Goal: Information Seeking & Learning: Learn about a topic

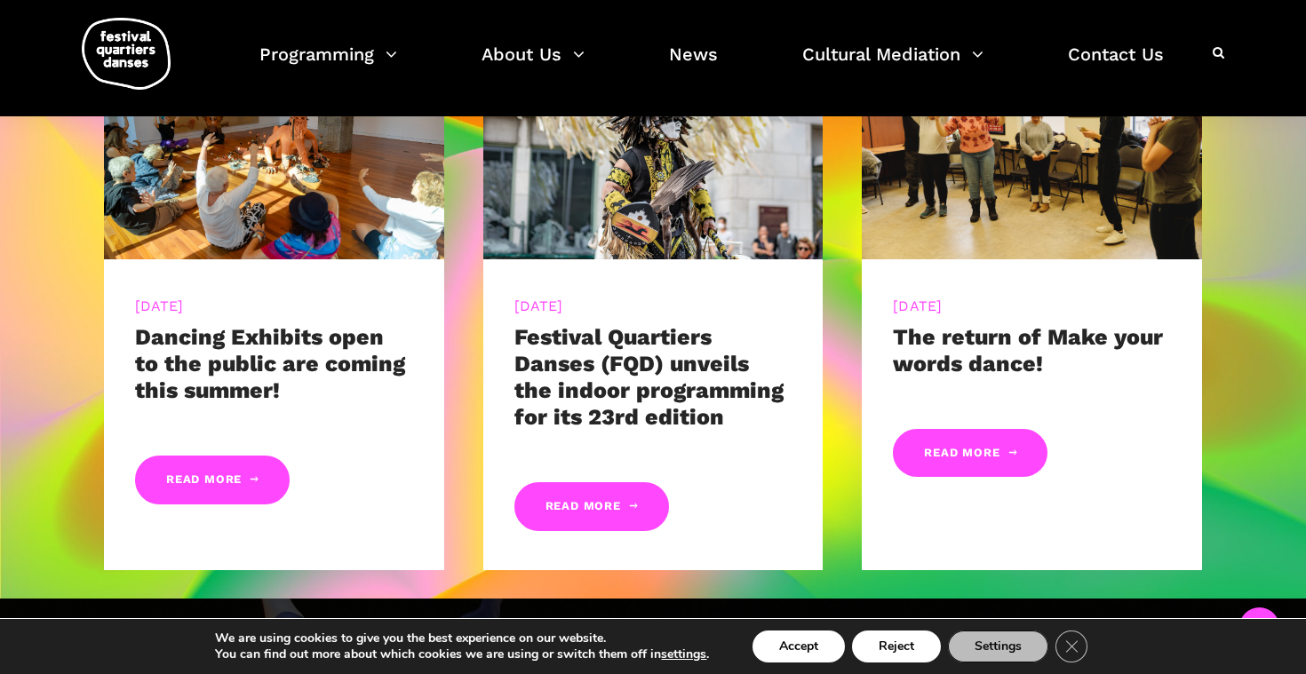
scroll to position [945, 0]
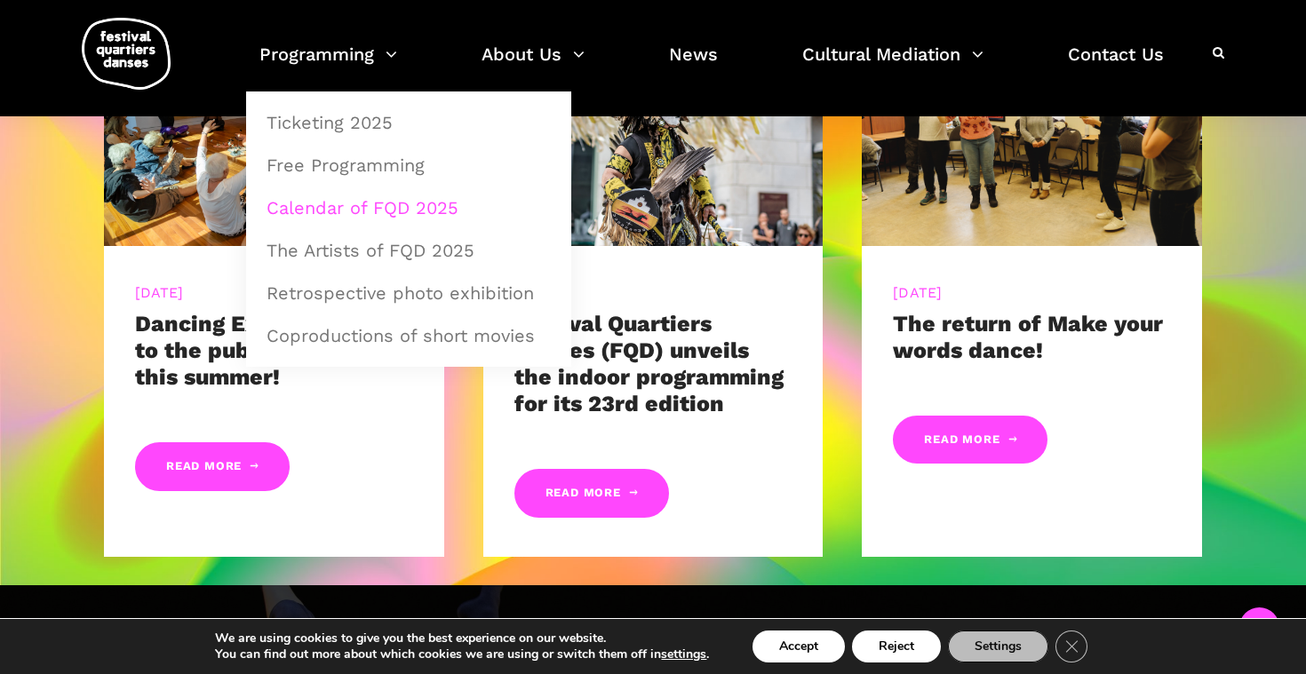
click at [395, 204] on link "Calendar of FQD 2025" at bounding box center [409, 207] width 306 height 41
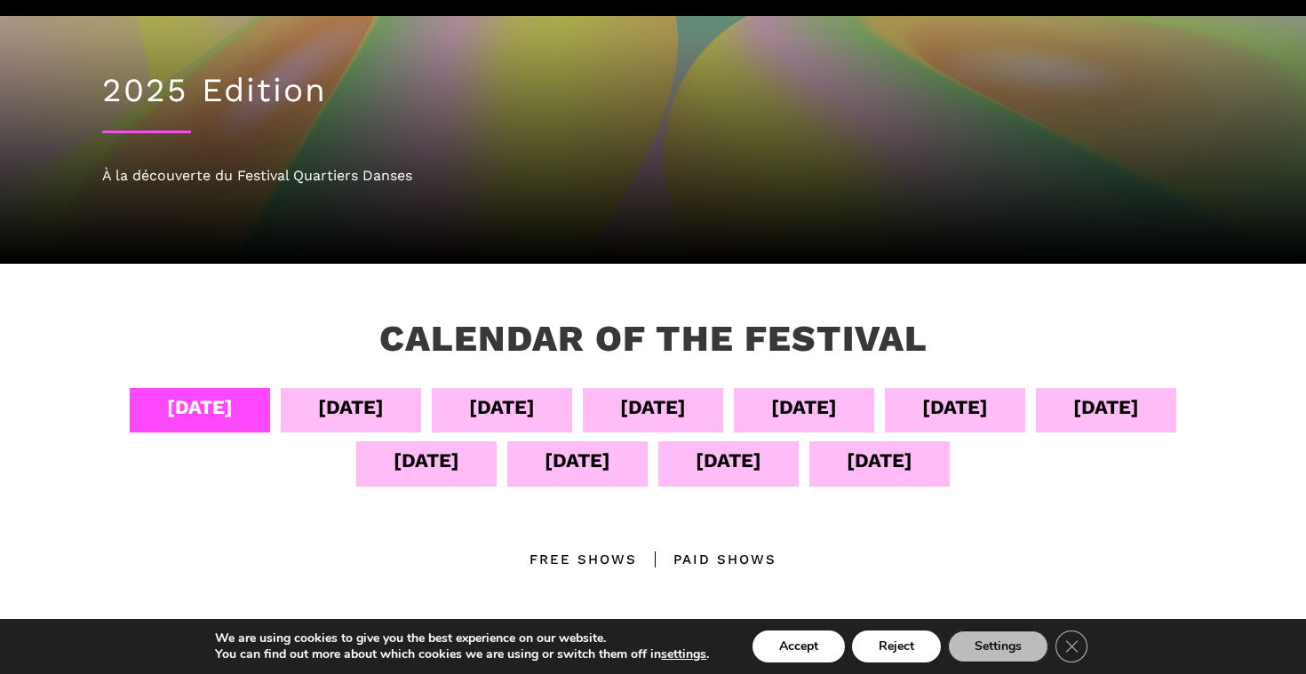
scroll to position [151, 0]
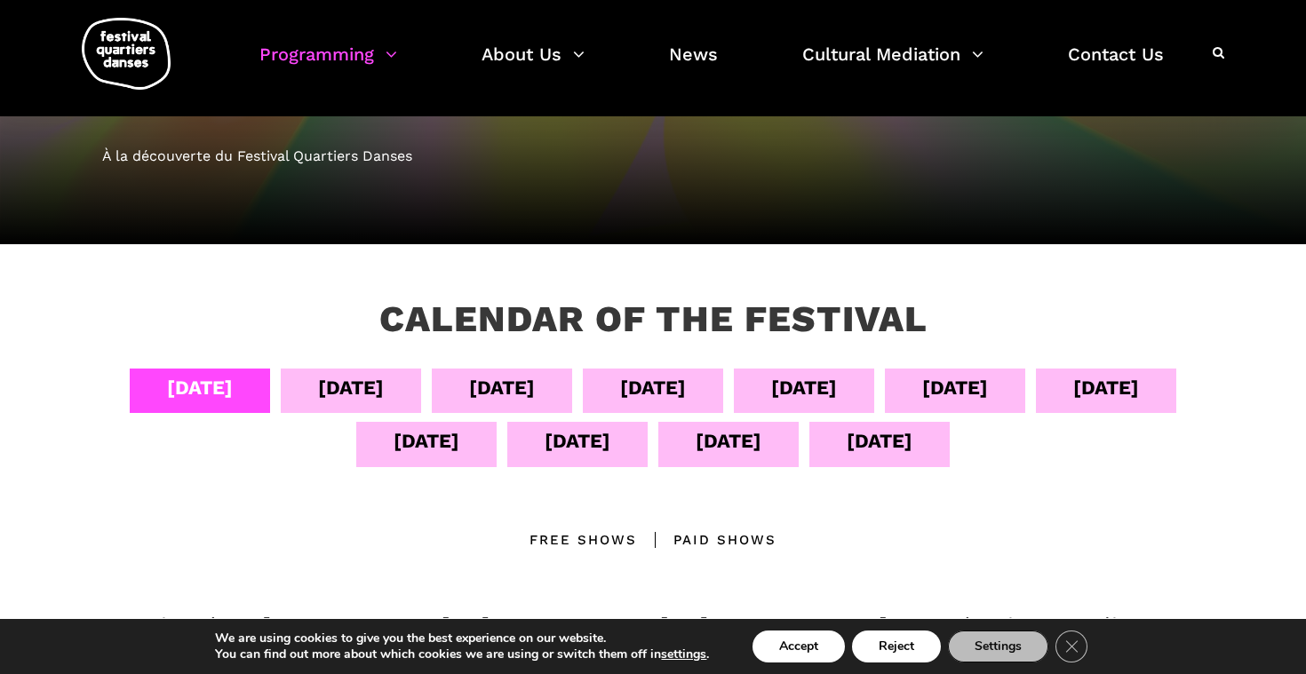
click at [912, 438] on div "[DATE]" at bounding box center [880, 440] width 66 height 31
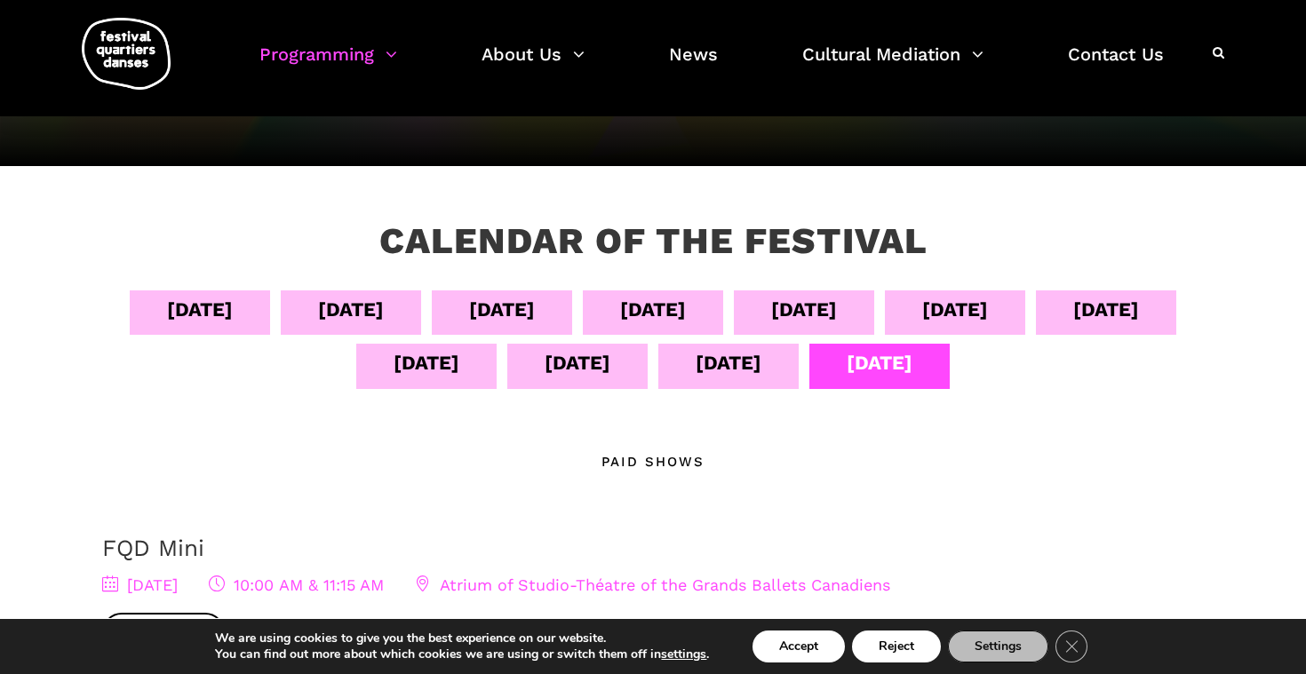
click at [799, 361] on div "[DATE]" at bounding box center [728, 366] width 140 height 44
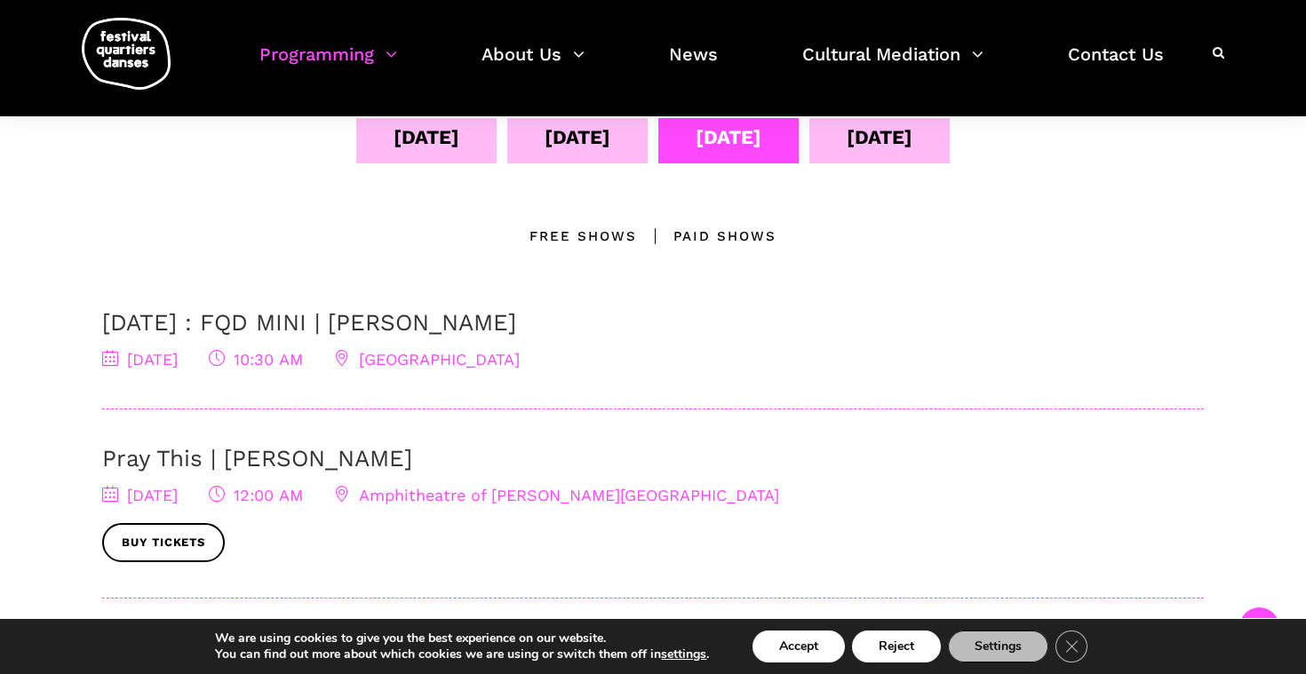
scroll to position [414, 0]
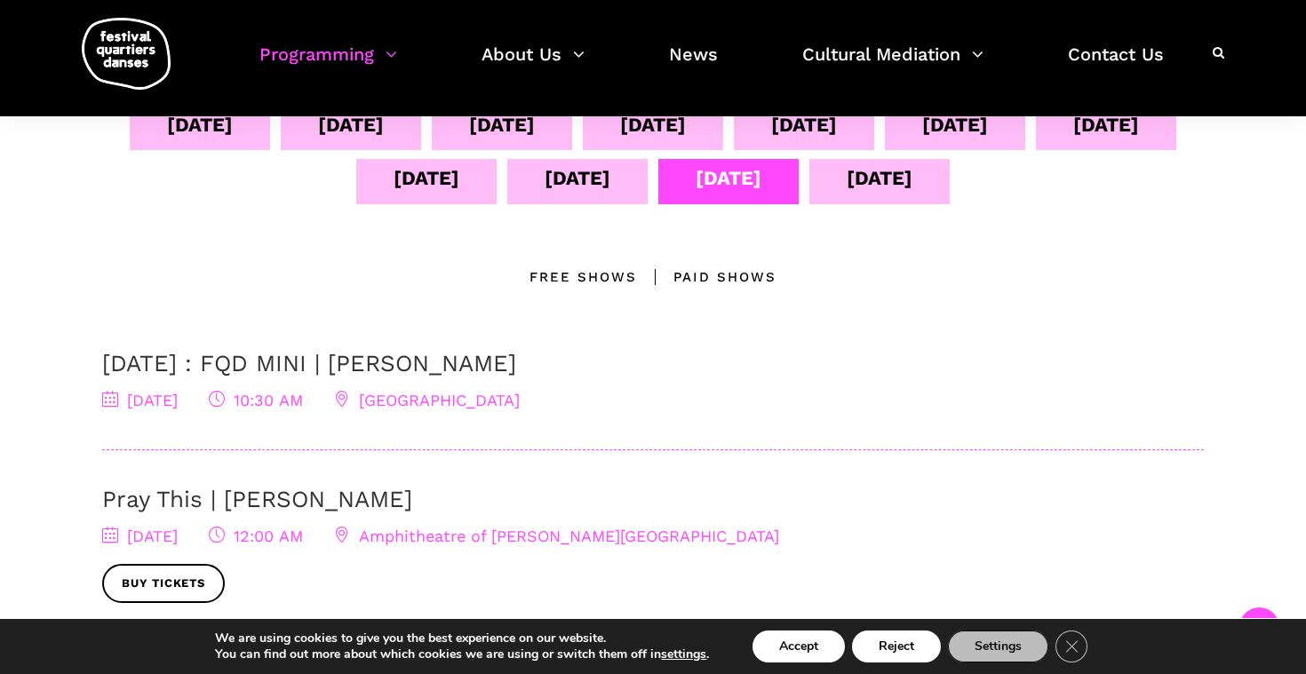
click at [933, 201] on div "[DATE]" at bounding box center [879, 181] width 140 height 44
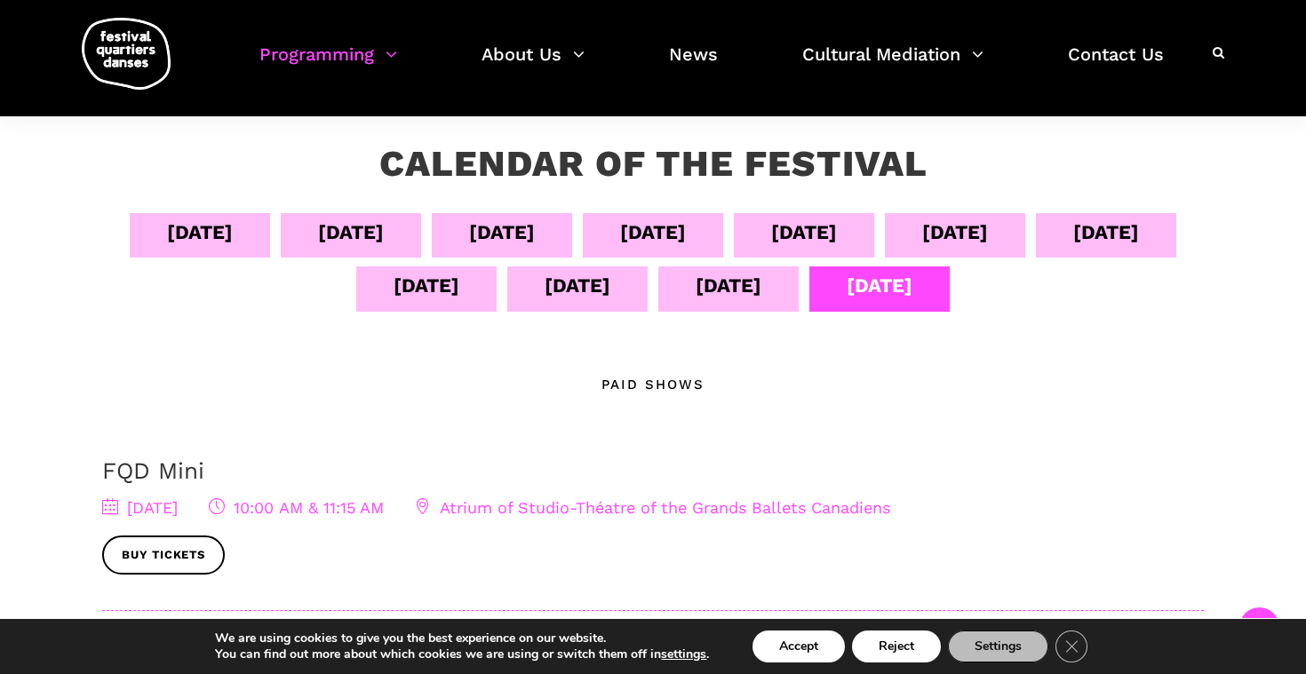
scroll to position [306, 0]
click at [799, 294] on div "[DATE]" at bounding box center [728, 289] width 140 height 44
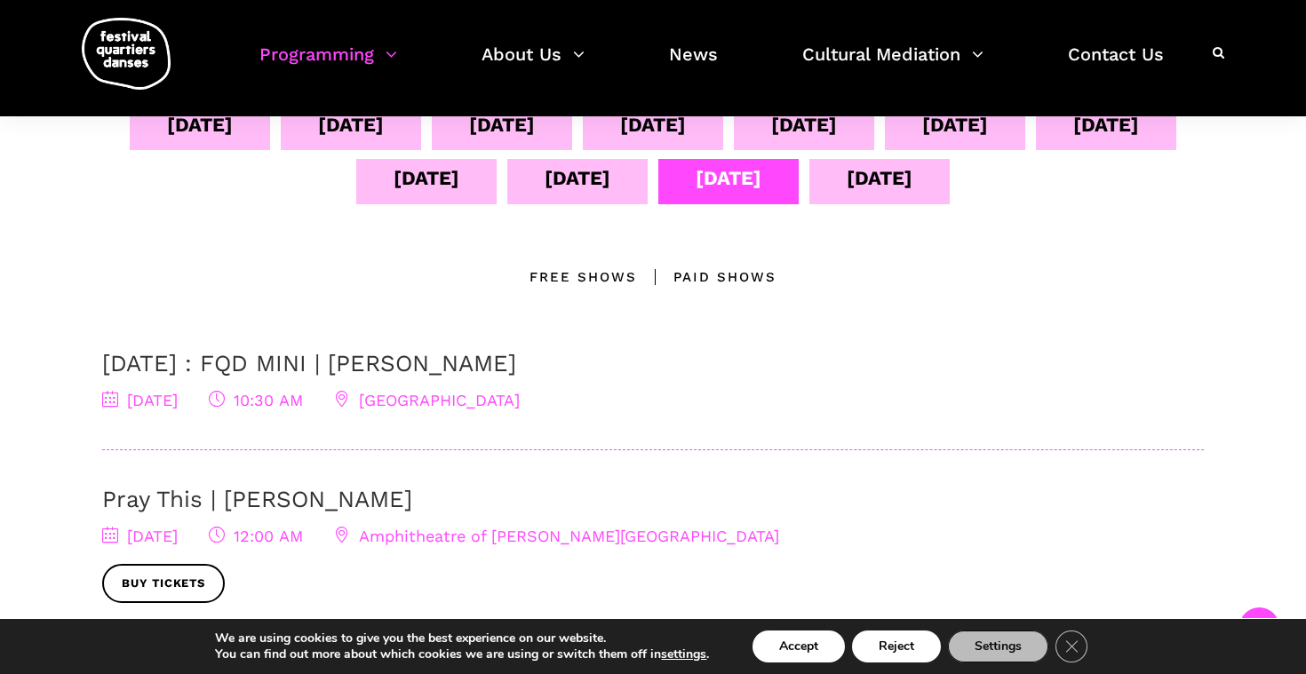
scroll to position [413, 0]
click at [912, 190] on div "[DATE]" at bounding box center [880, 178] width 66 height 31
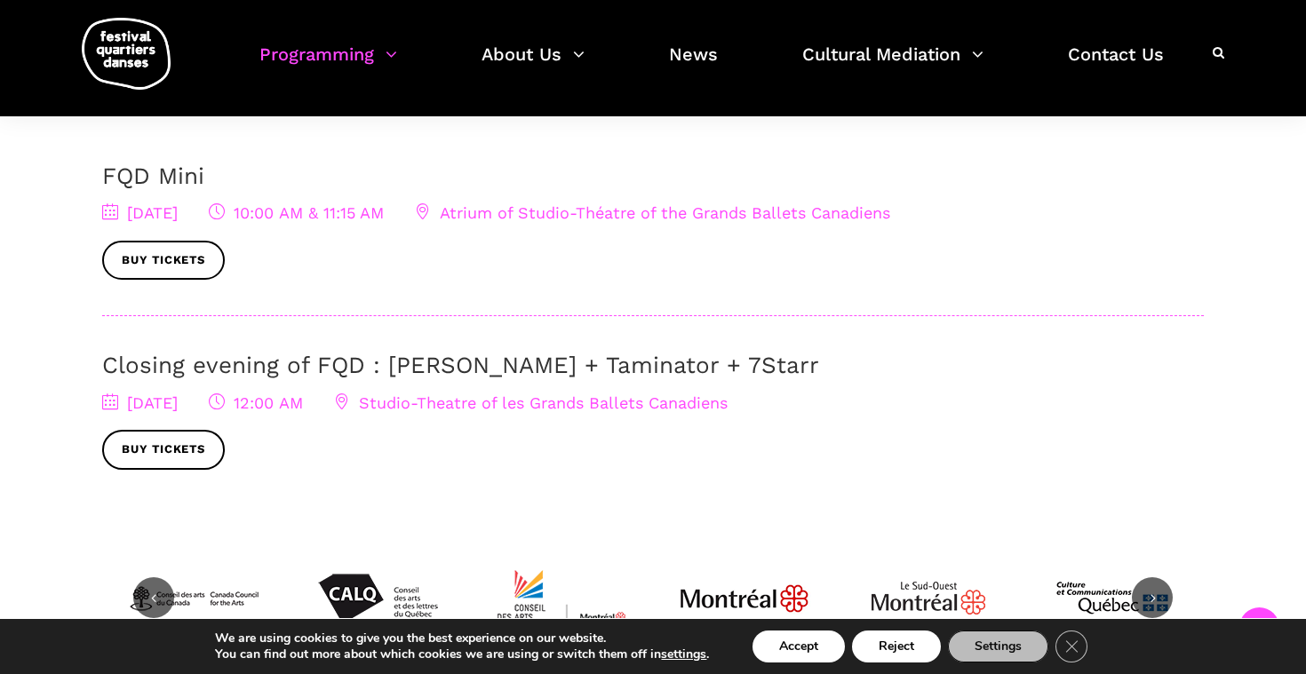
scroll to position [607, 0]
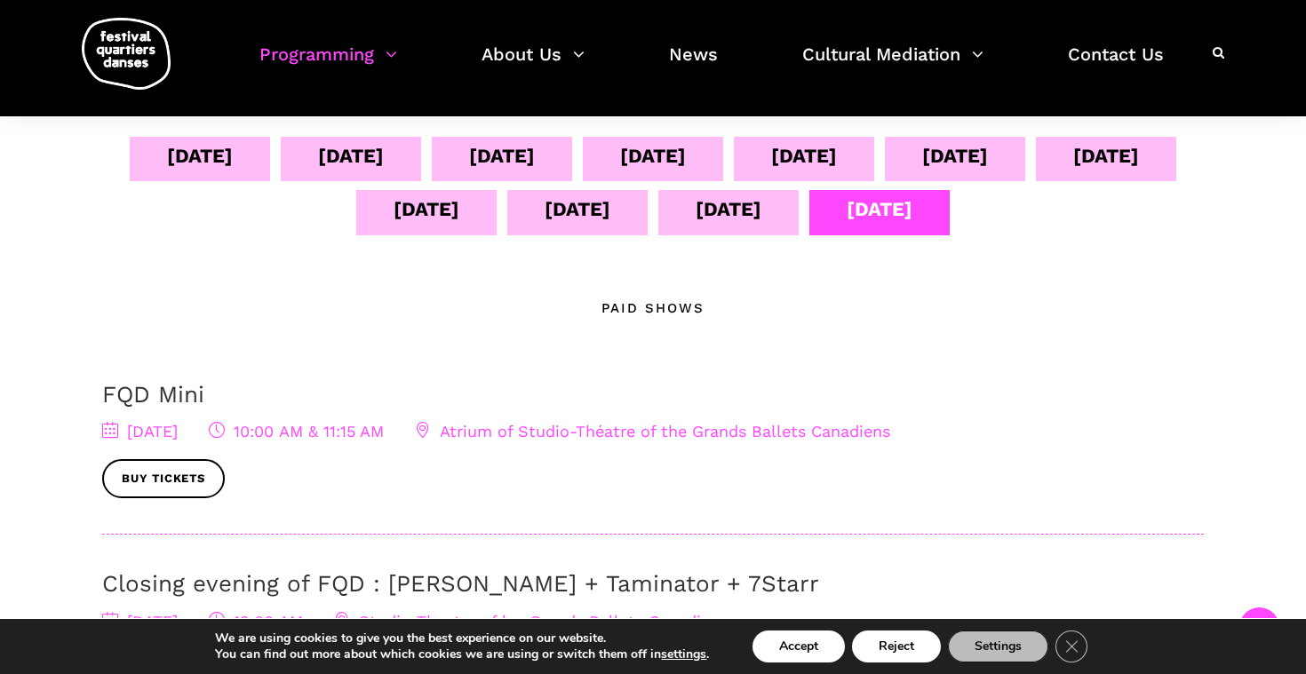
click at [761, 220] on div "[DATE]" at bounding box center [729, 209] width 66 height 31
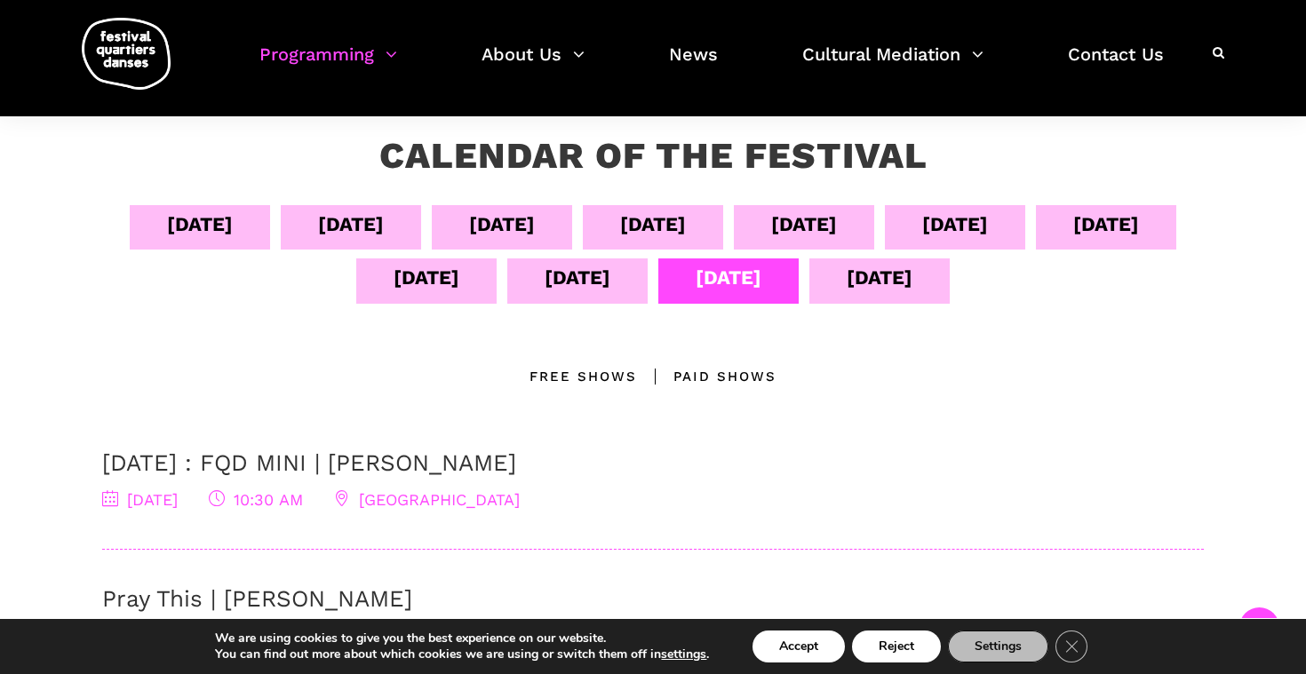
click at [610, 266] on div "[DATE]" at bounding box center [578, 277] width 66 height 31
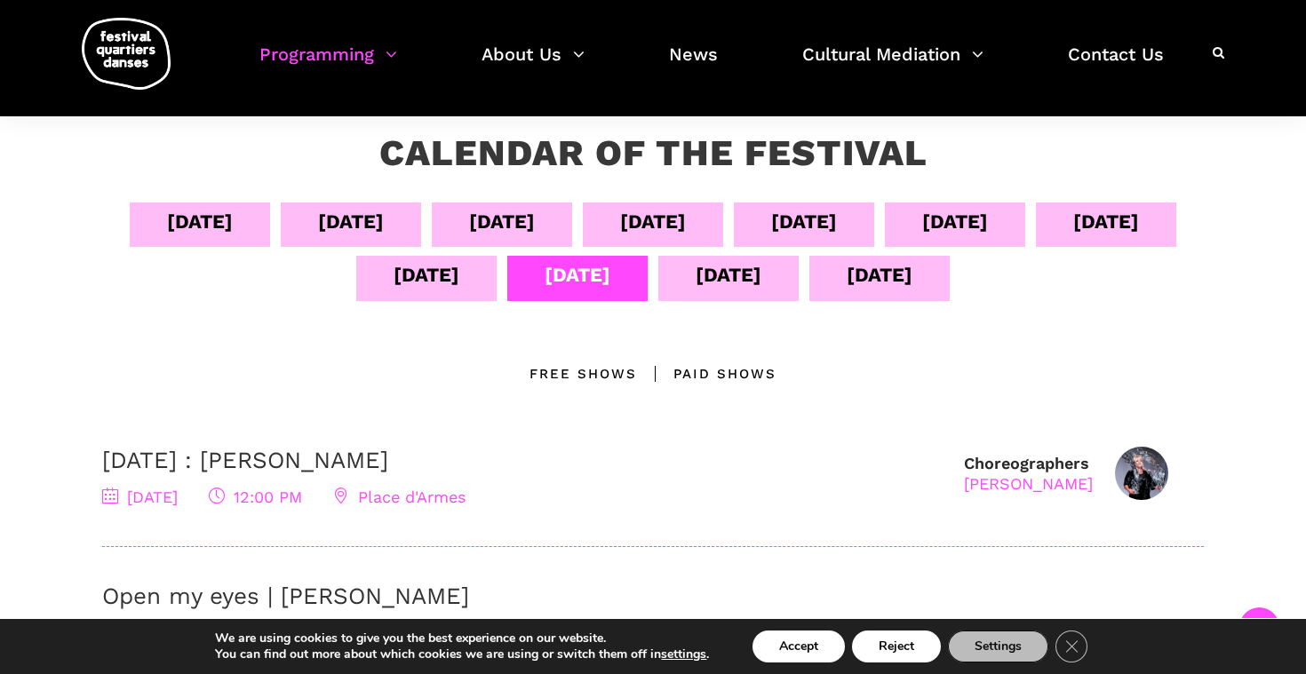
scroll to position [318, 0]
click at [912, 282] on div "[DATE]" at bounding box center [880, 273] width 66 height 31
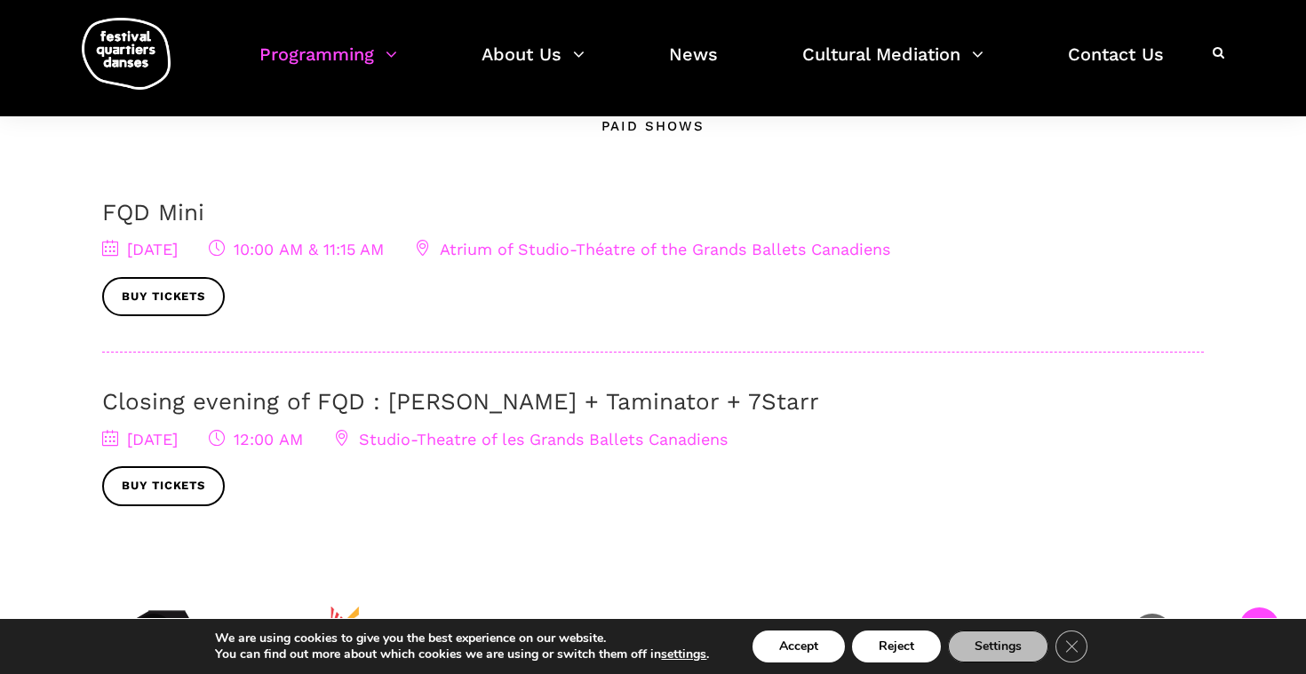
scroll to position [569, 0]
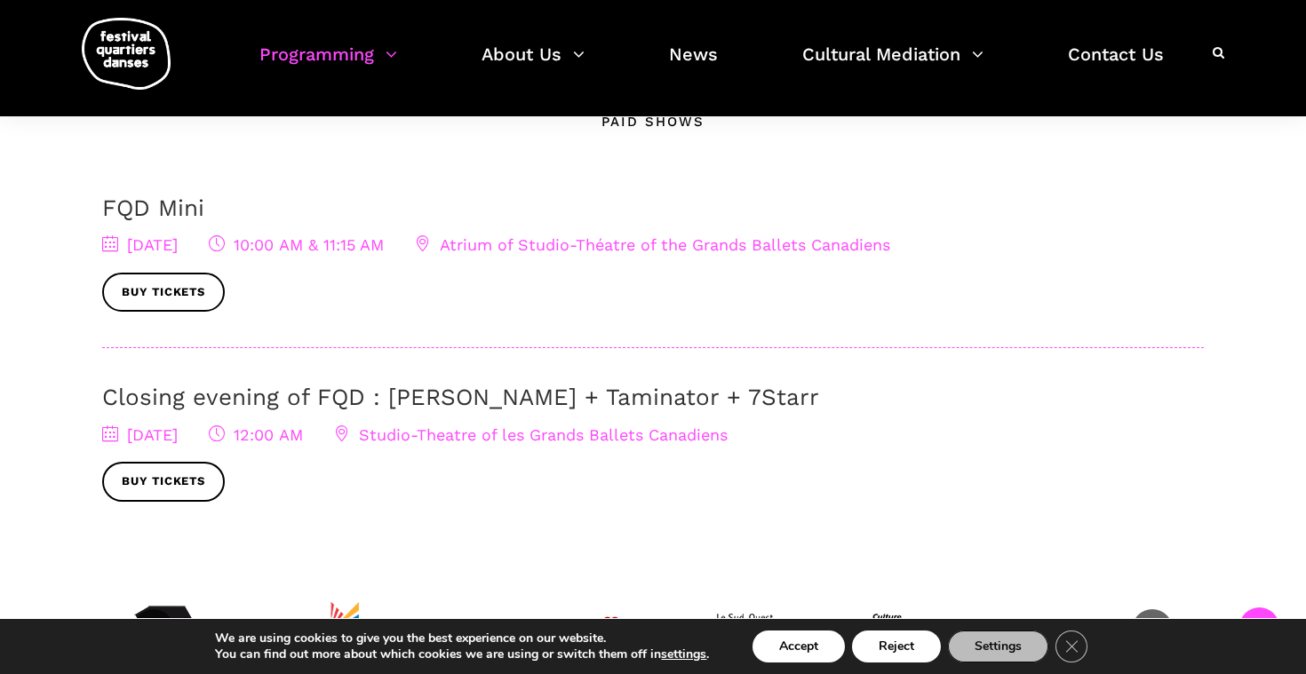
click at [318, 394] on link "Closing evening of FQD : [PERSON_NAME] + Taminator + 7Starr" at bounding box center [460, 397] width 717 height 27
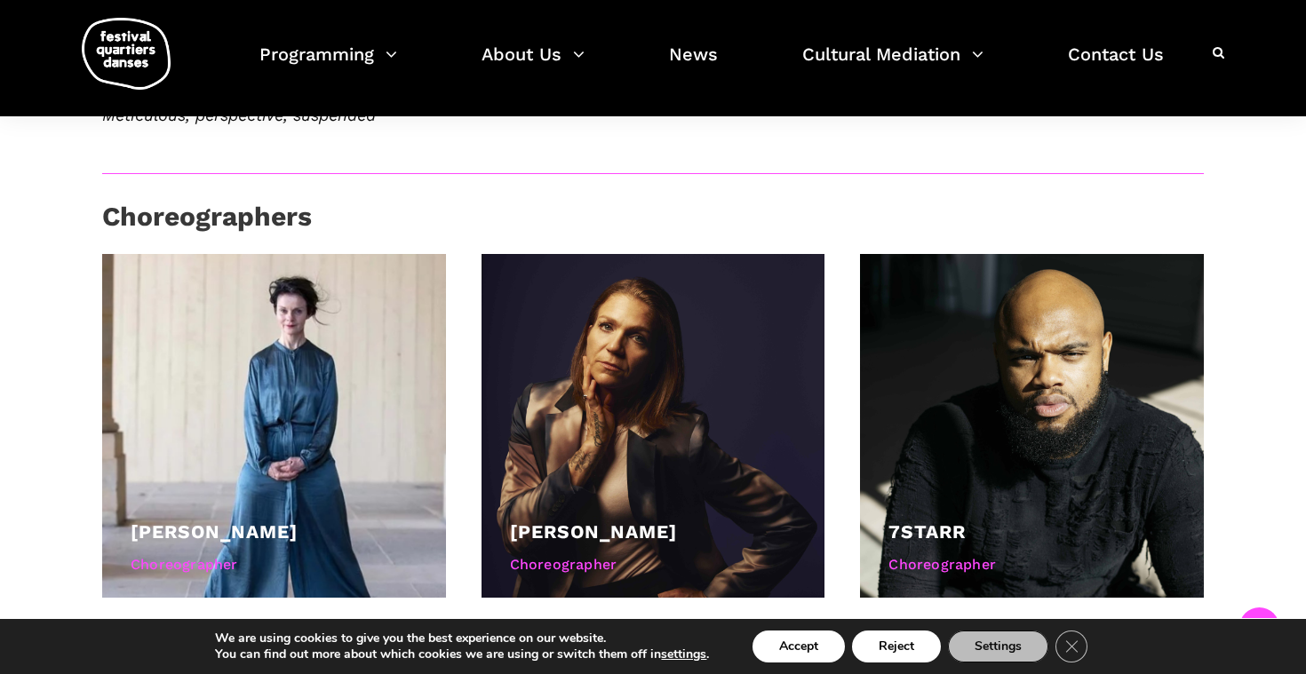
scroll to position [1048, 0]
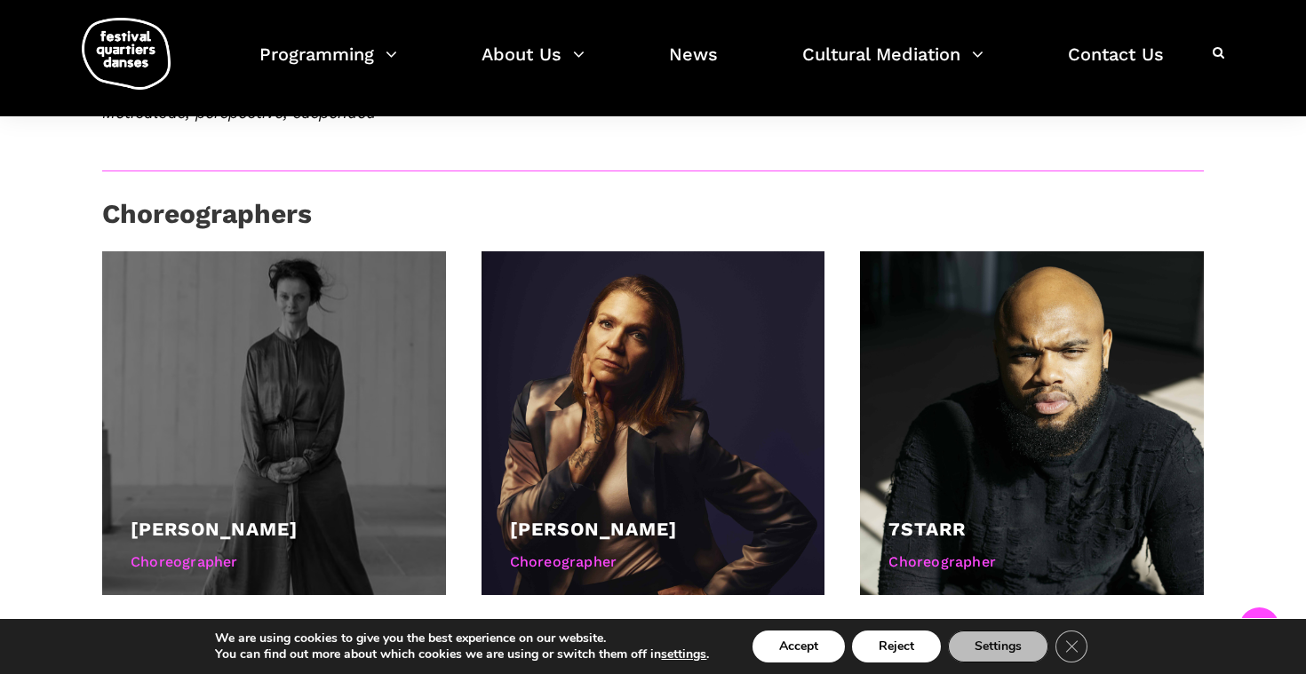
click at [416, 354] on div at bounding box center [274, 423] width 344 height 344
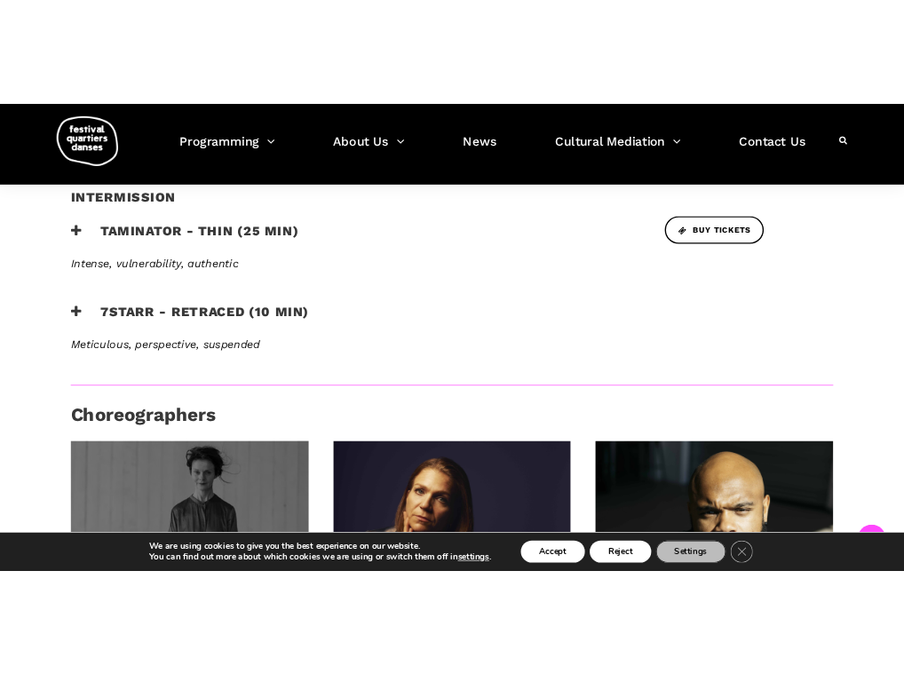
scroll to position [496, 0]
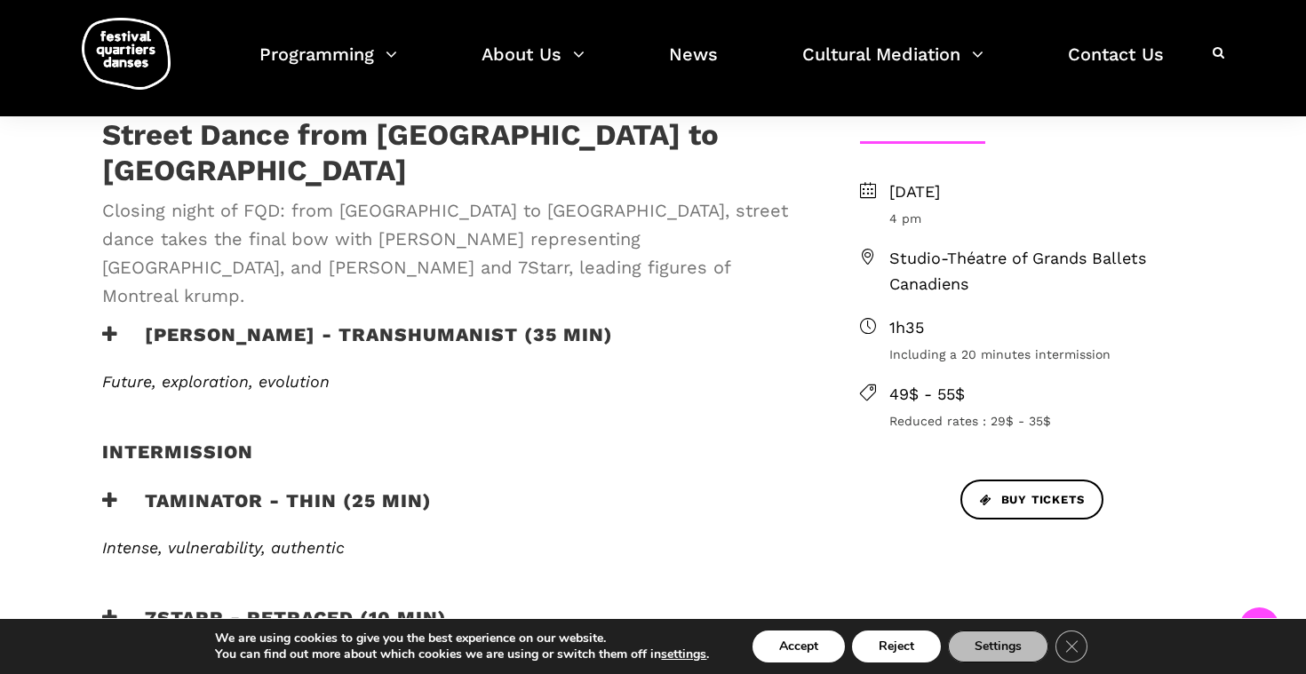
click at [338, 255] on span "Closing night of FQD: from Copenhagen to Montreal, street dance takes the final…" at bounding box center [452, 253] width 700 height 114
click at [336, 323] on h3 "Lene Boel - TRANSHUMANIST (35 min)" at bounding box center [357, 345] width 511 height 44
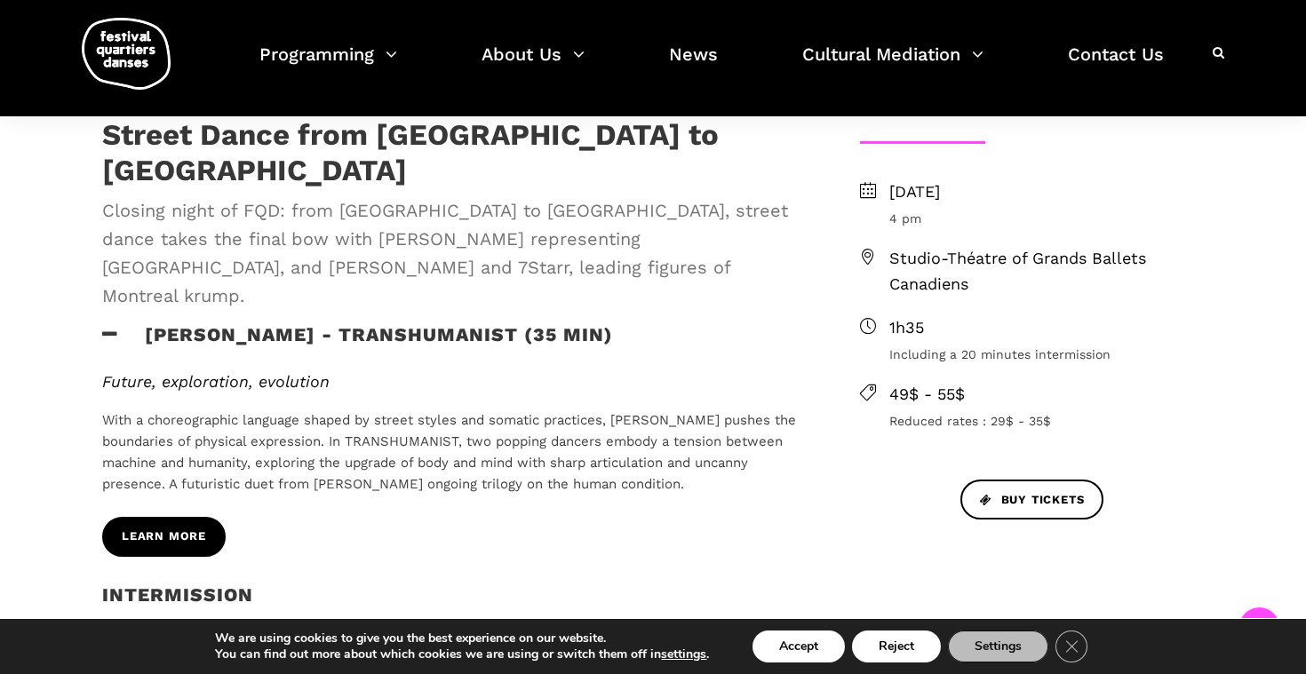
click at [172, 528] on span "Learn more" at bounding box center [164, 537] width 84 height 19
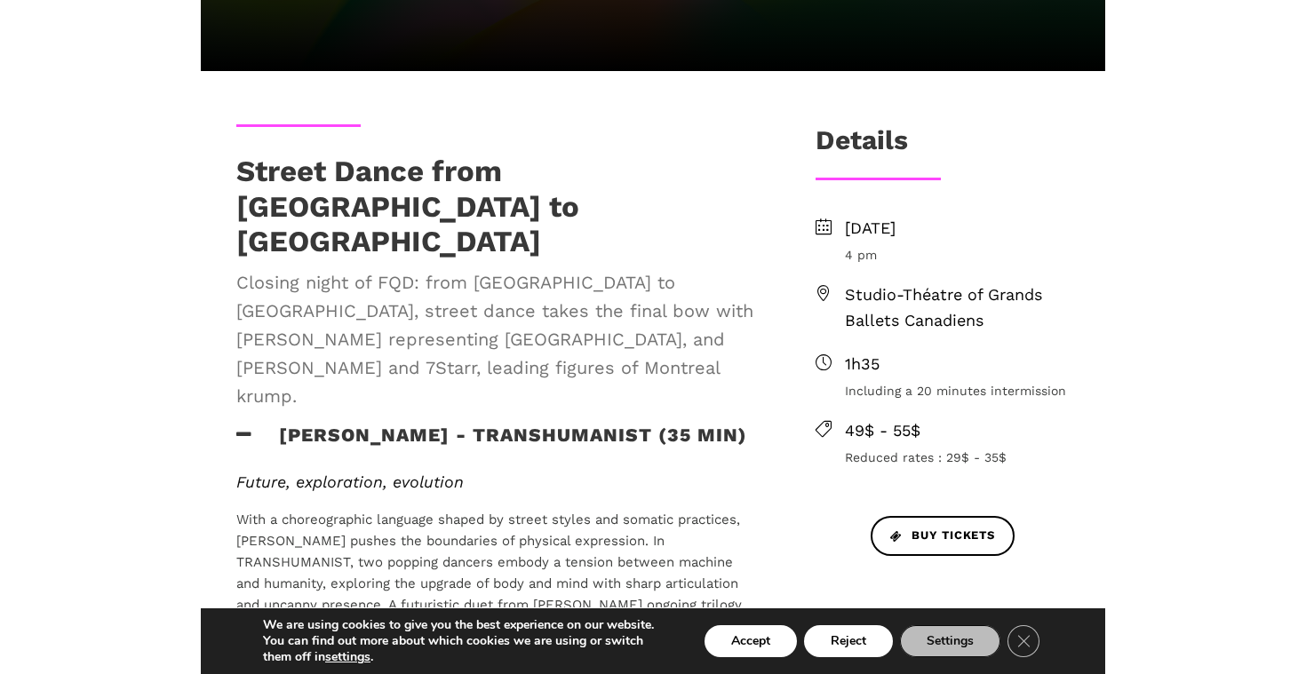
scroll to position [616, 0]
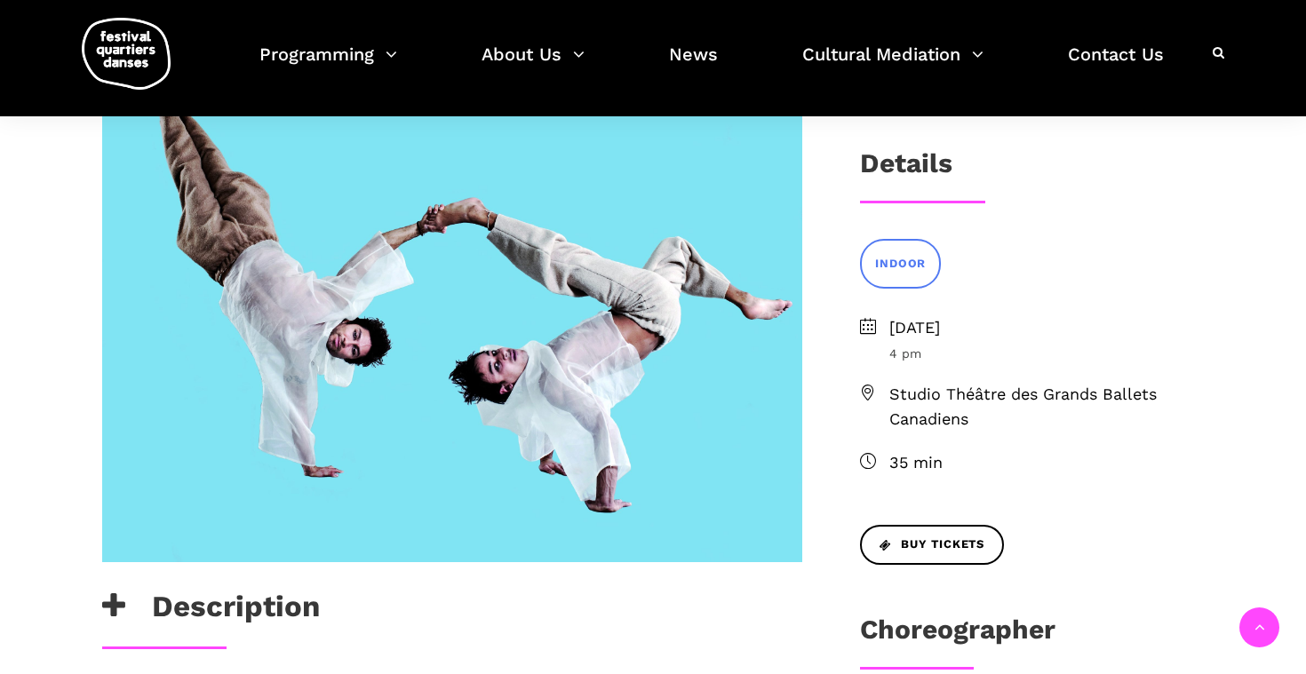
scroll to position [377, 0]
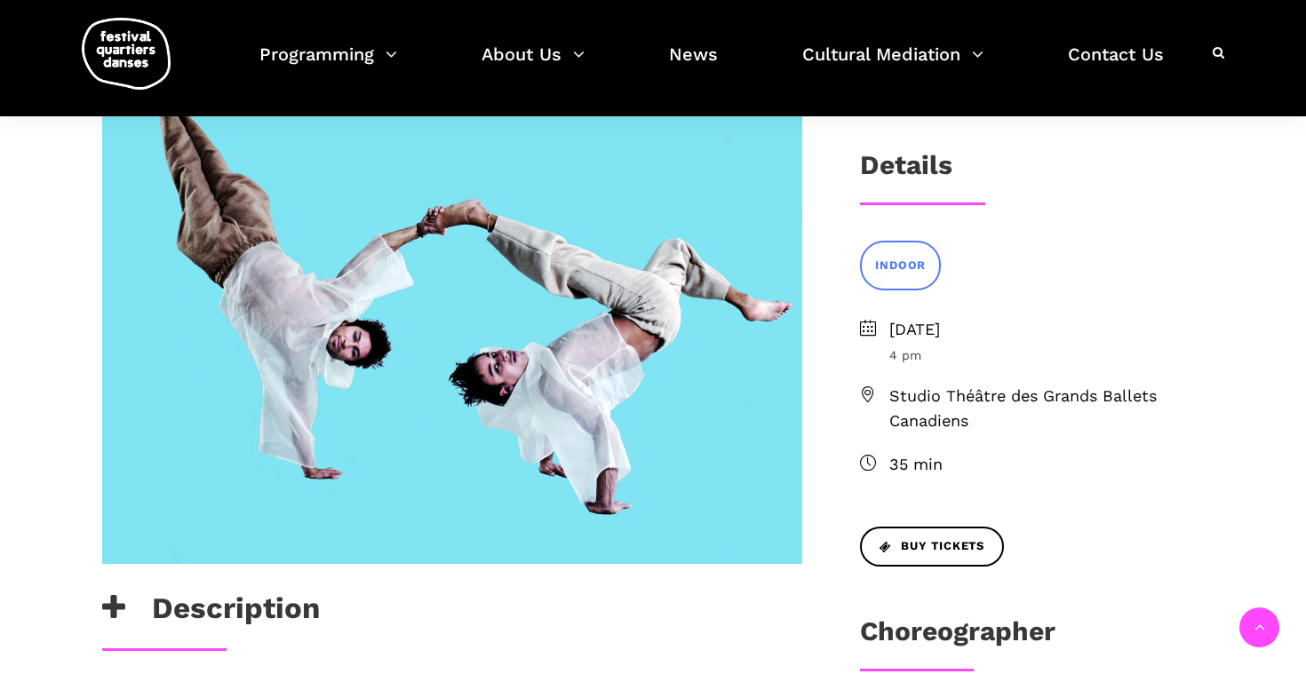
click at [699, 267] on span at bounding box center [452, 289] width 700 height 547
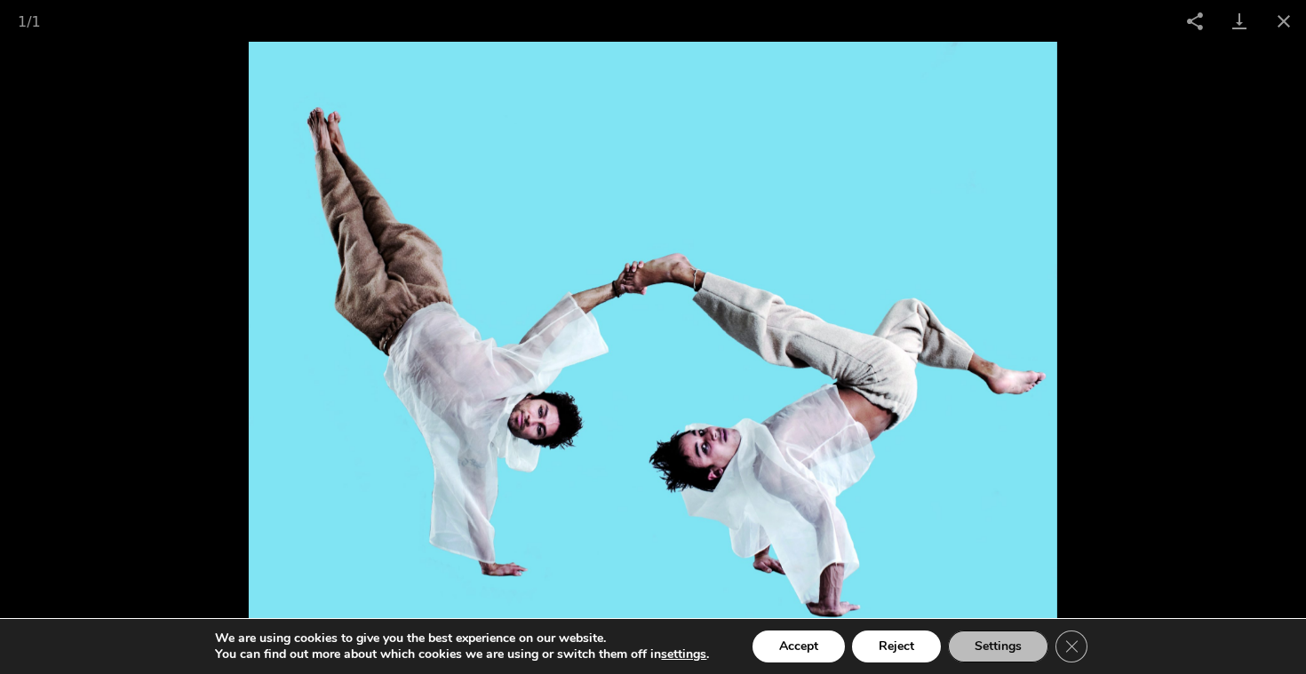
click at [1143, 189] on picture at bounding box center [653, 358] width 1306 height 632
click at [1292, 12] on button "Close gallery" at bounding box center [1283, 21] width 44 height 42
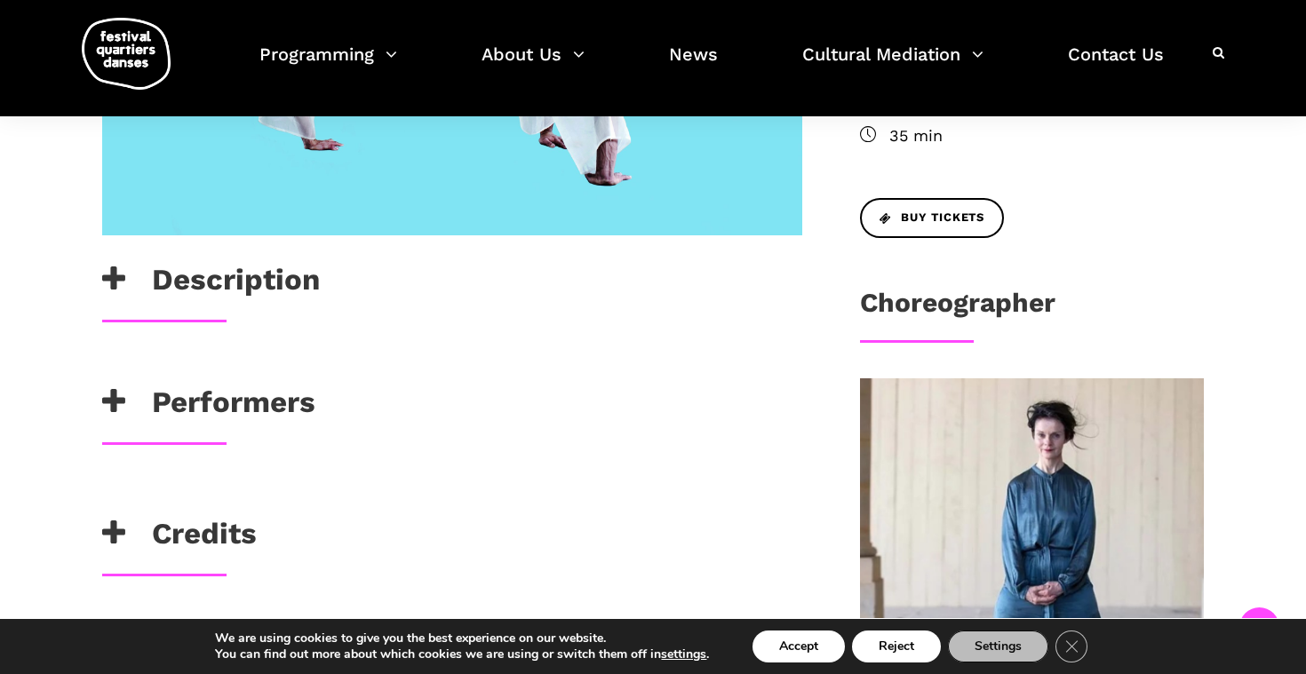
scroll to position [679, 0]
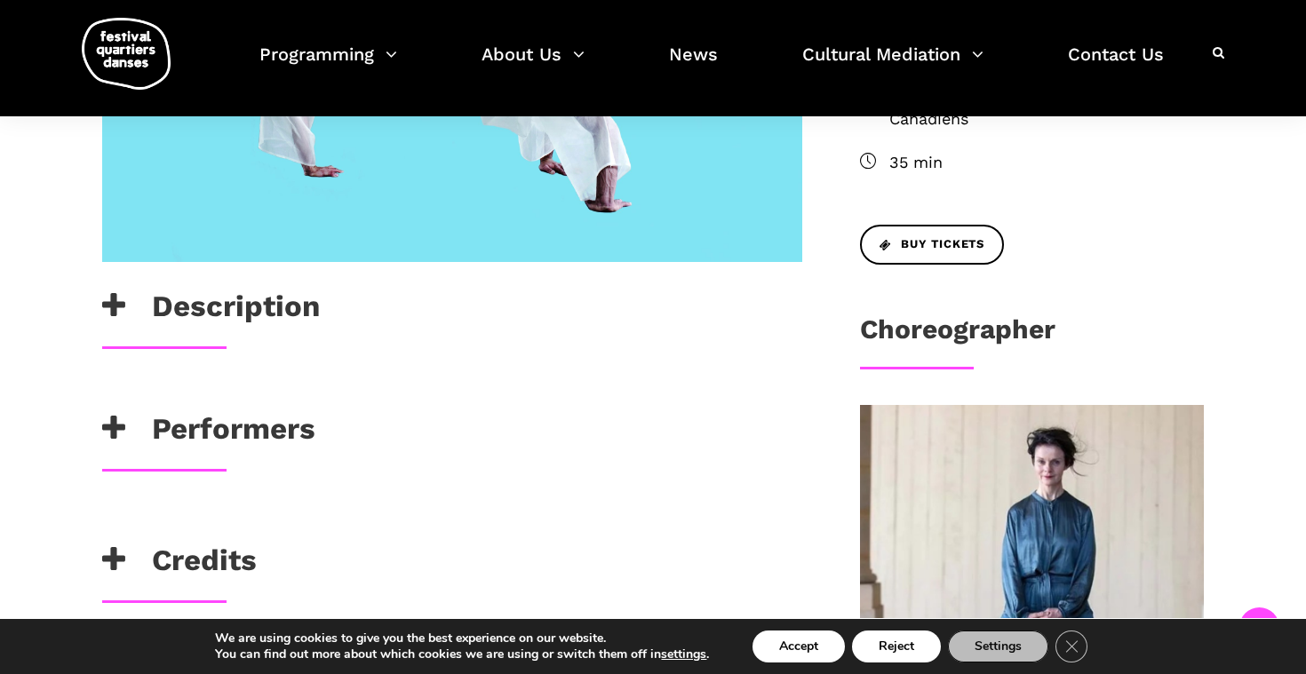
click at [191, 310] on h3 "Description" at bounding box center [211, 311] width 218 height 44
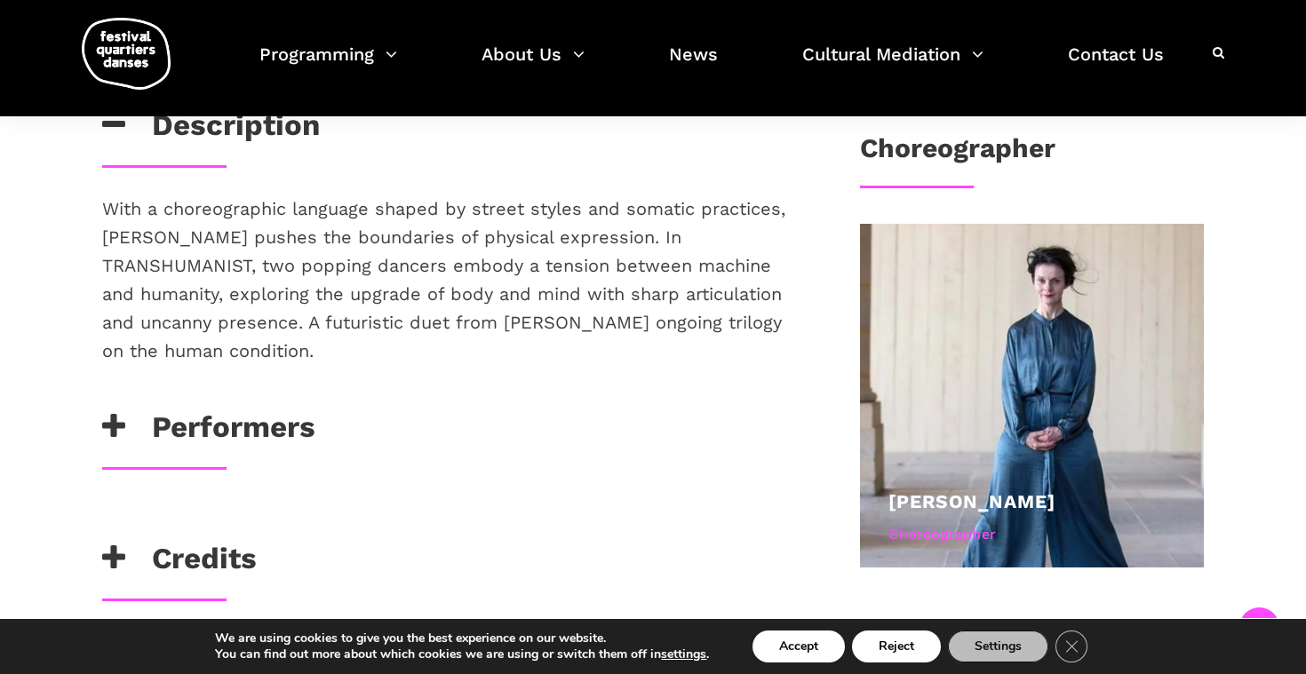
scroll to position [861, 0]
click at [258, 409] on h3 "Performers" at bounding box center [208, 431] width 213 height 44
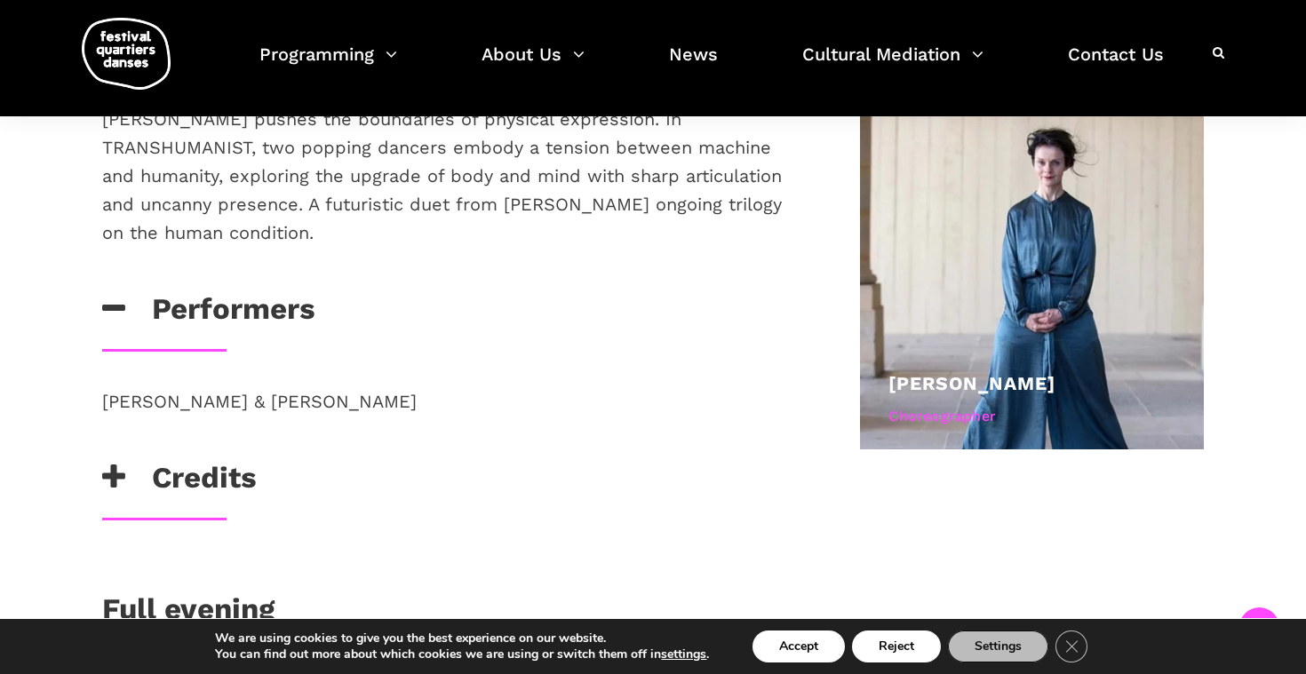
scroll to position [982, 0]
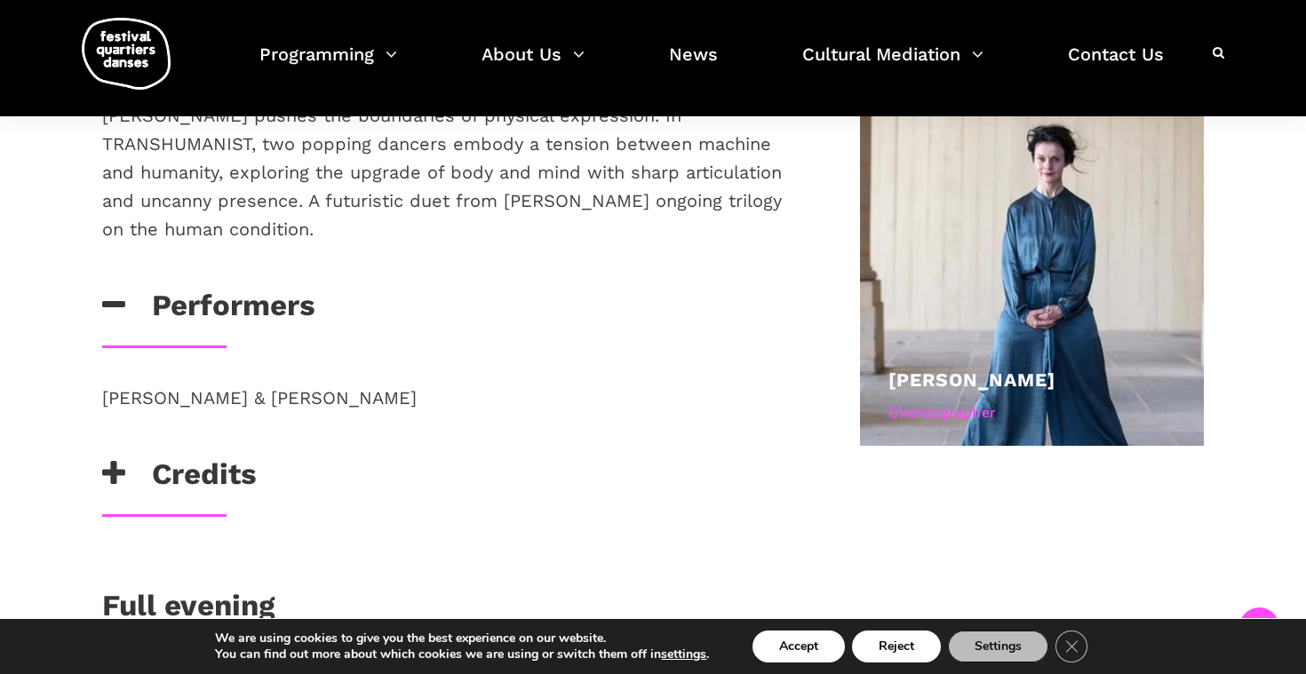
click at [235, 457] on h3 "Credits" at bounding box center [179, 479] width 155 height 44
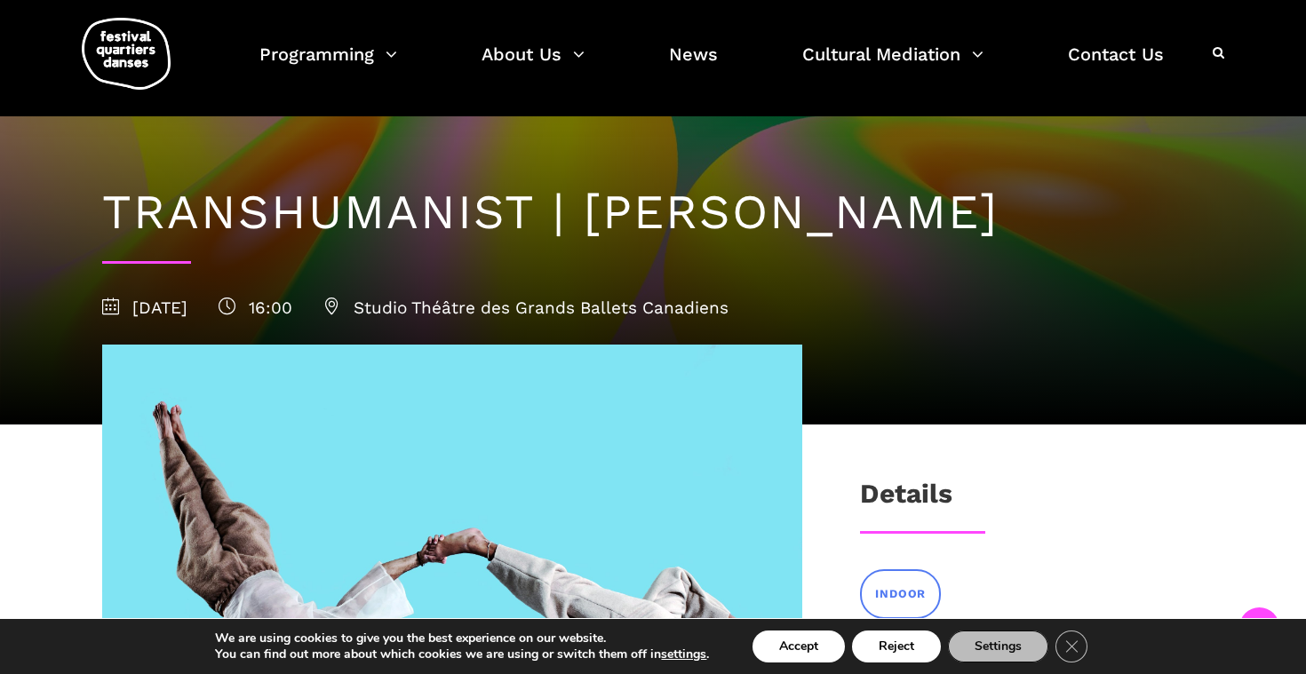
scroll to position [0, 0]
